Goal: Task Accomplishment & Management: Complete application form

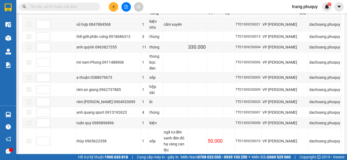
scroll to position [93, 0]
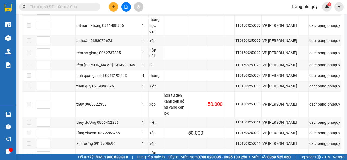
scroll to position [202, 0]
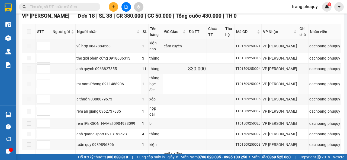
scroll to position [7, 0]
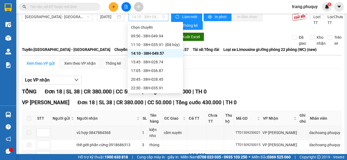
click at [149, 18] on span "14:10 - 38H-049.57" at bounding box center [148, 17] width 33 height 8
click at [135, 61] on div "15:45 - 38H-028.74" at bounding box center [155, 62] width 49 height 6
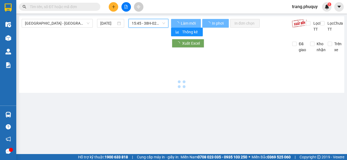
scroll to position [0, 0]
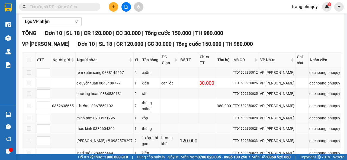
scroll to position [106, 0]
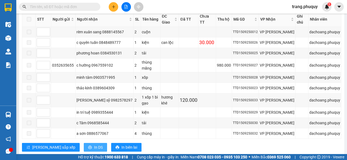
click at [94, 145] on span "In DS" at bounding box center [98, 148] width 9 height 6
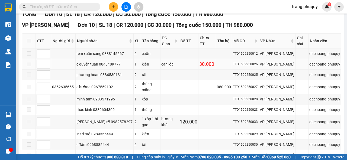
scroll to position [106, 0]
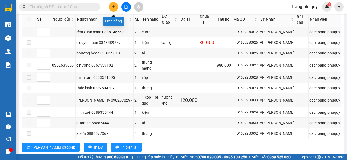
click at [113, 8] on icon "plus" at bounding box center [114, 7] width 4 height 4
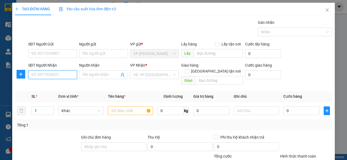
click at [60, 75] on input "SĐT Người Nhận" at bounding box center [52, 75] width 49 height 9
click at [326, 12] on span "Close" at bounding box center [327, 10] width 15 height 15
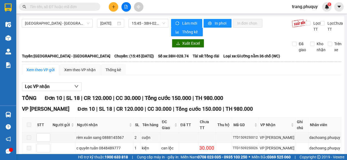
click at [48, 6] on input "text" at bounding box center [62, 7] width 64 height 6
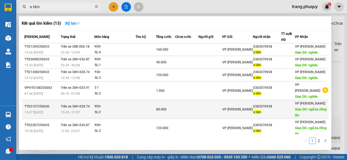
type input "a tâm"
drag, startPoint x: 255, startPoint y: 107, endPoint x: 273, endPoint y: 107, distance: 17.9
click at [273, 107] on div "0383070938" at bounding box center [267, 107] width 28 height 6
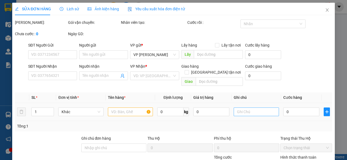
type input "0383070938"
type input "a tâm"
type input "ngã ba đồng lốc"
type input "80.000"
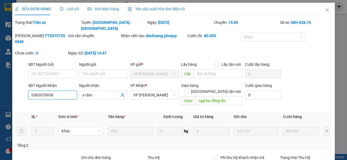
drag, startPoint x: 63, startPoint y: 91, endPoint x: 21, endPoint y: 91, distance: 42.6
click at [21, 91] on div "SĐT Người Nhận 0383070938 0383070938 Người nhận a tâm VP Nhận * VP Hà Huy Tập G…" at bounding box center [173, 95] width 318 height 25
click at [325, 10] on icon "close" at bounding box center [327, 10] width 4 height 4
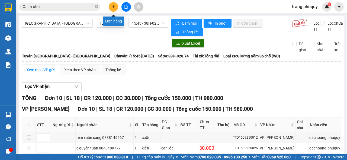
click at [113, 6] on icon "plus" at bounding box center [114, 7] width 4 height 4
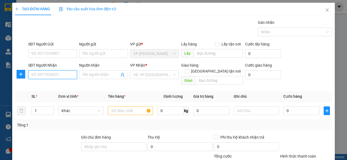
click at [63, 75] on input "SĐT Người Nhận" at bounding box center [52, 75] width 49 height 9
paste input "0383070938"
type input "0383070938"
click at [38, 84] on div "0383070938 - a tâm" at bounding box center [52, 85] width 42 height 6
type input "a tâm"
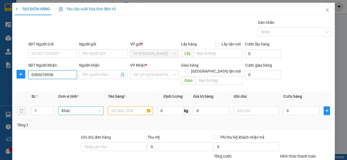
type input "nghèn"
type input "0383070938"
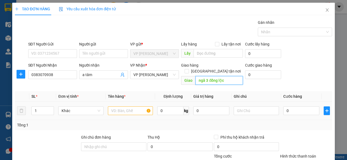
type input "ngã 3 đồng lộc"
click at [53, 106] on div "1" at bounding box center [42, 111] width 23 height 11
click at [50, 109] on icon "up" at bounding box center [51, 110] width 2 height 2
type input "4"
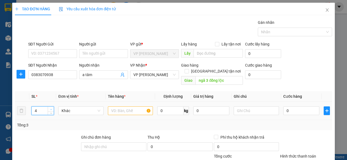
click at [50, 109] on icon "up" at bounding box center [51, 110] width 2 height 2
click at [133, 107] on input "text" at bounding box center [130, 111] width 45 height 9
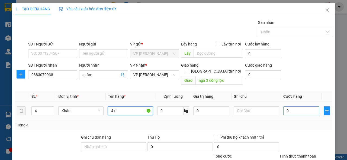
type input "4 t"
click at [303, 107] on input "0" at bounding box center [301, 111] width 36 height 9
type input "1"
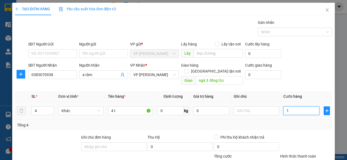
scroll to position [56, 0]
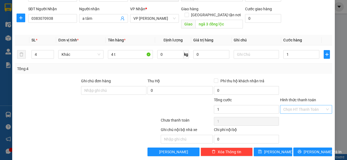
type input "1.000"
click at [287, 106] on input "Hình thức thanh toán" at bounding box center [304, 110] width 42 height 8
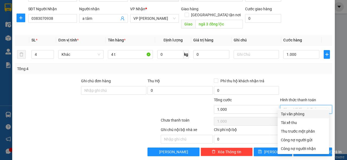
click at [293, 112] on div "Tại văn phòng" at bounding box center [303, 114] width 45 height 6
type input "0"
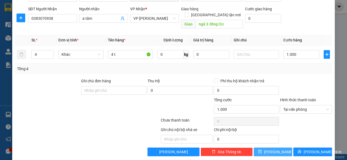
click at [275, 149] on span "[PERSON_NAME]" at bounding box center [278, 152] width 29 height 6
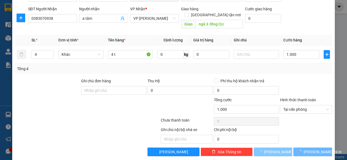
type input "1"
type input "0"
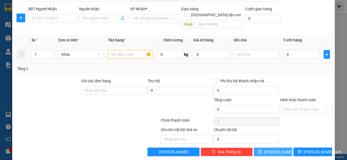
scroll to position [0, 0]
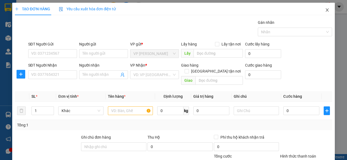
click at [325, 10] on icon "close" at bounding box center [327, 10] width 4 height 4
